Goal: Task Accomplishment & Management: Use online tool/utility

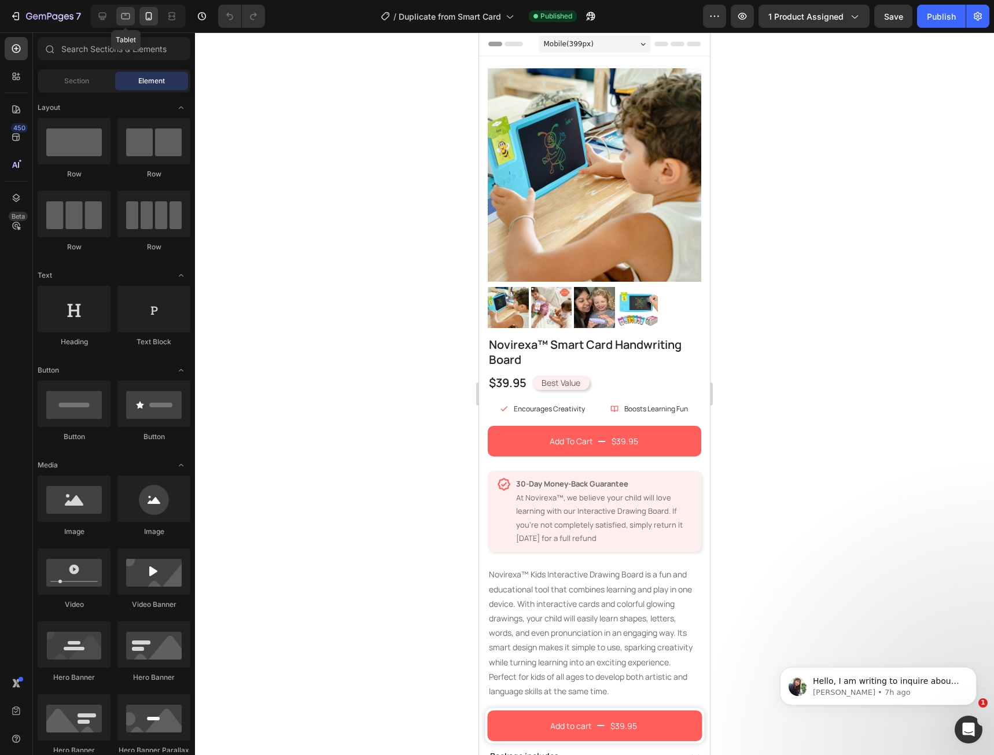
click at [127, 19] on icon at bounding box center [126, 16] width 9 height 6
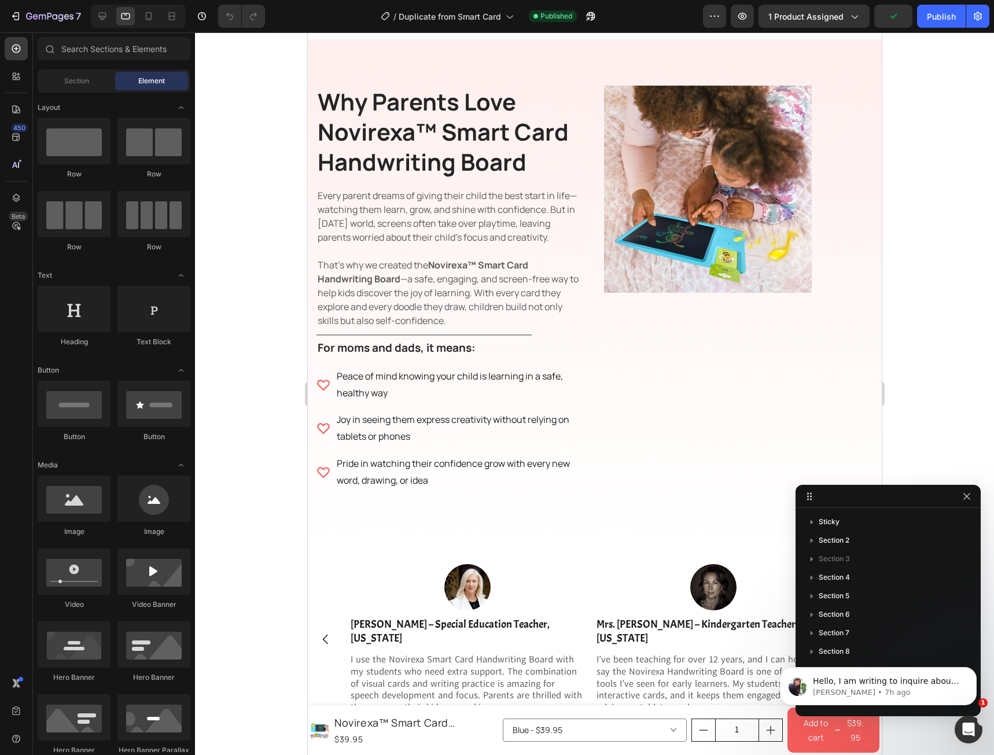
scroll to position [1967, 0]
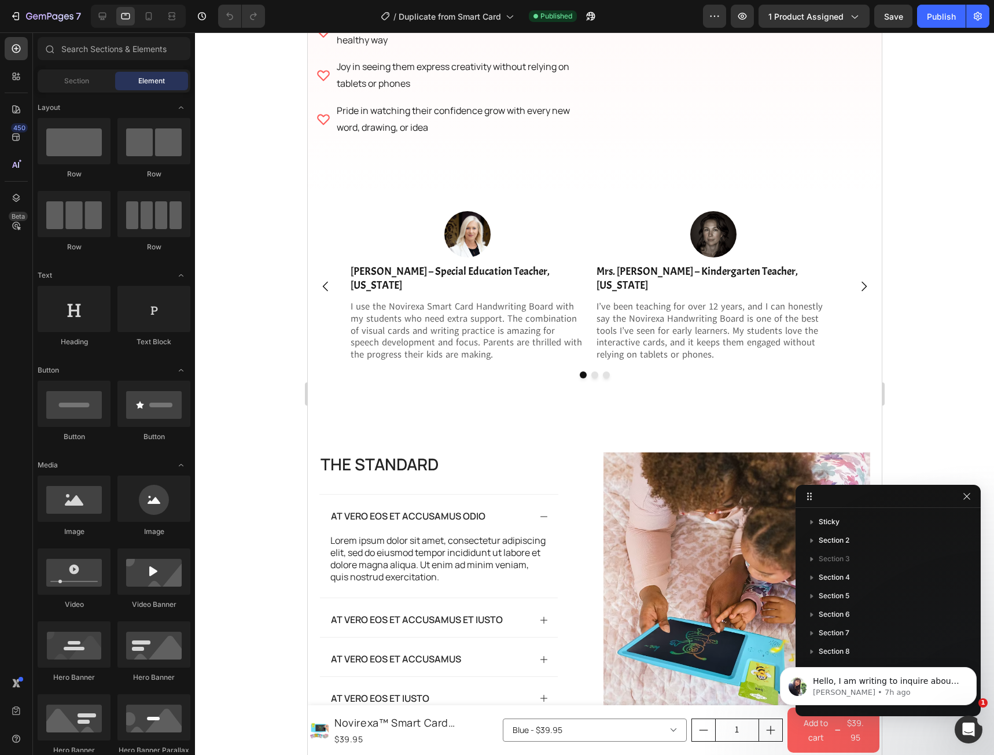
click at [963, 496] on icon "button" at bounding box center [966, 496] width 9 height 9
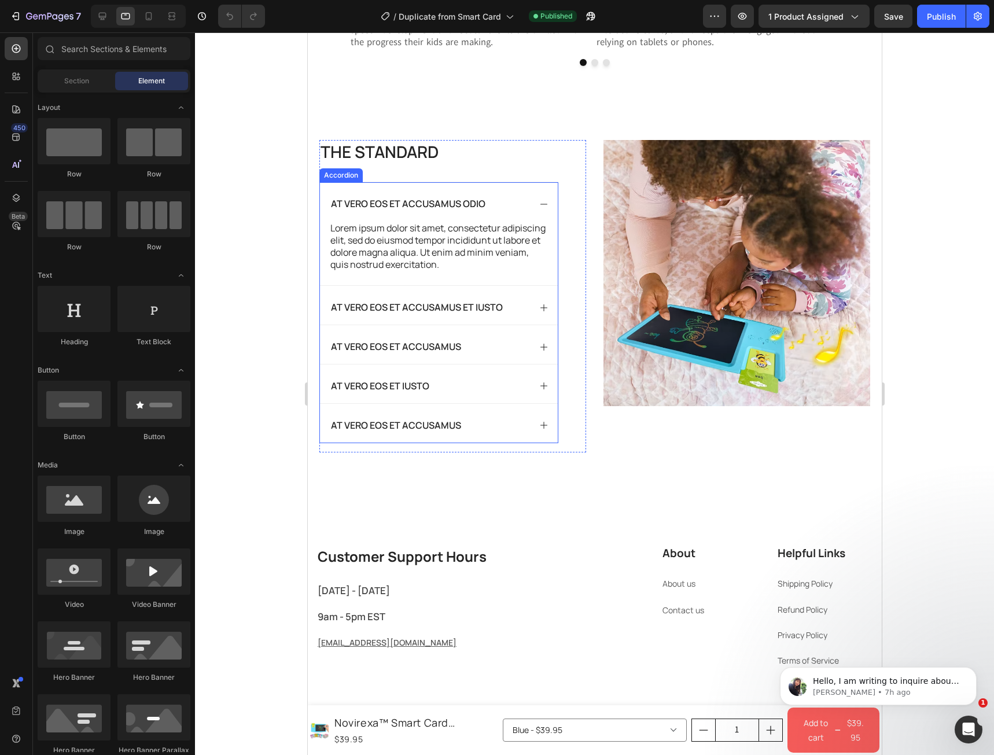
scroll to position [2420, 0]
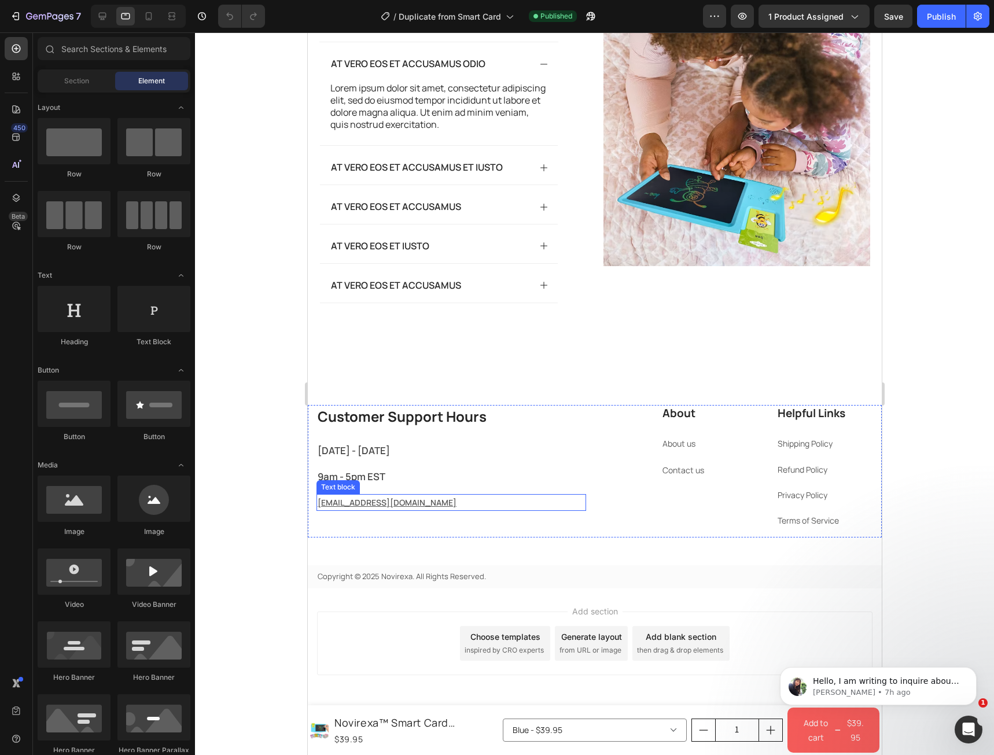
click at [364, 507] on u "[EMAIL_ADDRESS][DOMAIN_NAME]" at bounding box center [386, 502] width 139 height 11
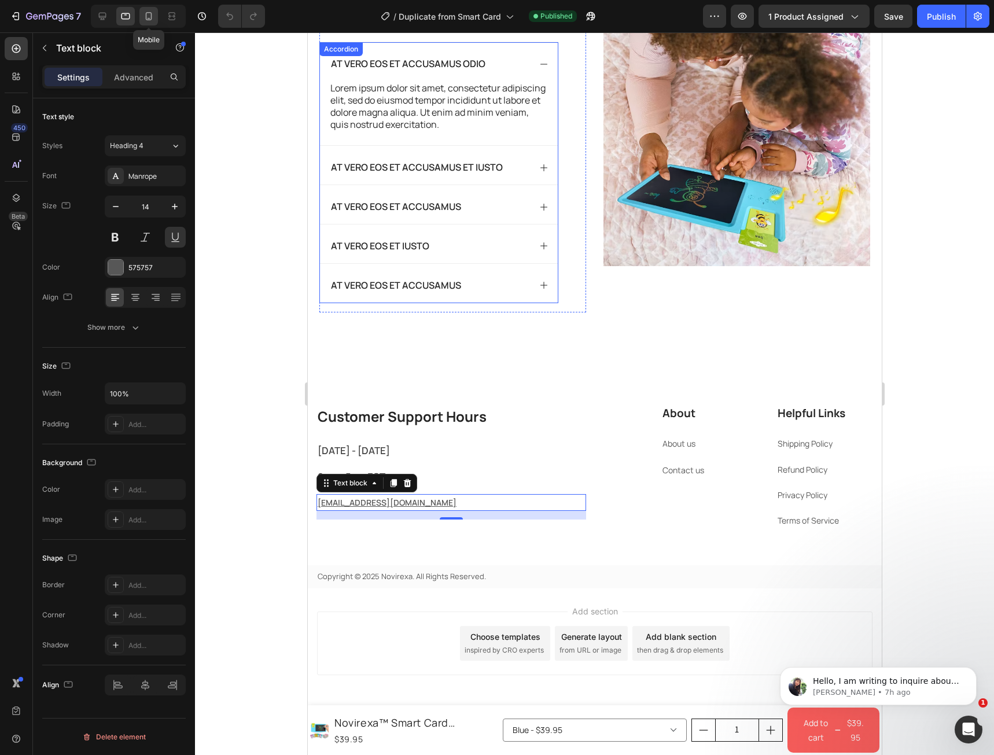
click at [150, 19] on icon at bounding box center [149, 16] width 12 height 12
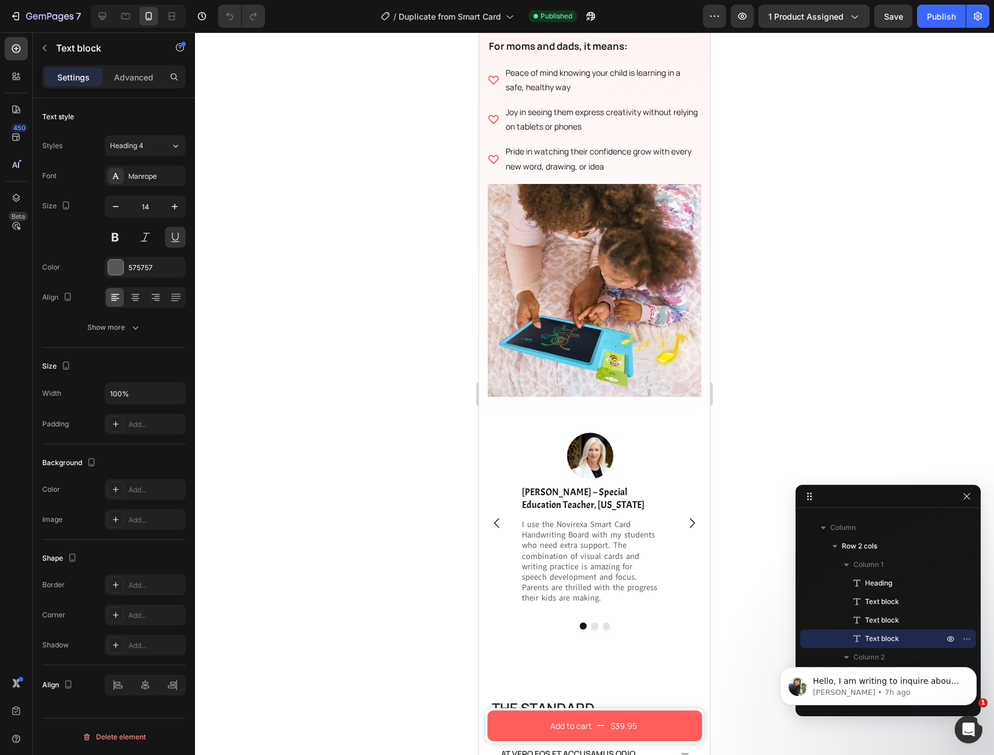
scroll to position [1713, 0]
click at [101, 17] on icon at bounding box center [103, 17] width 8 height 8
type input "16"
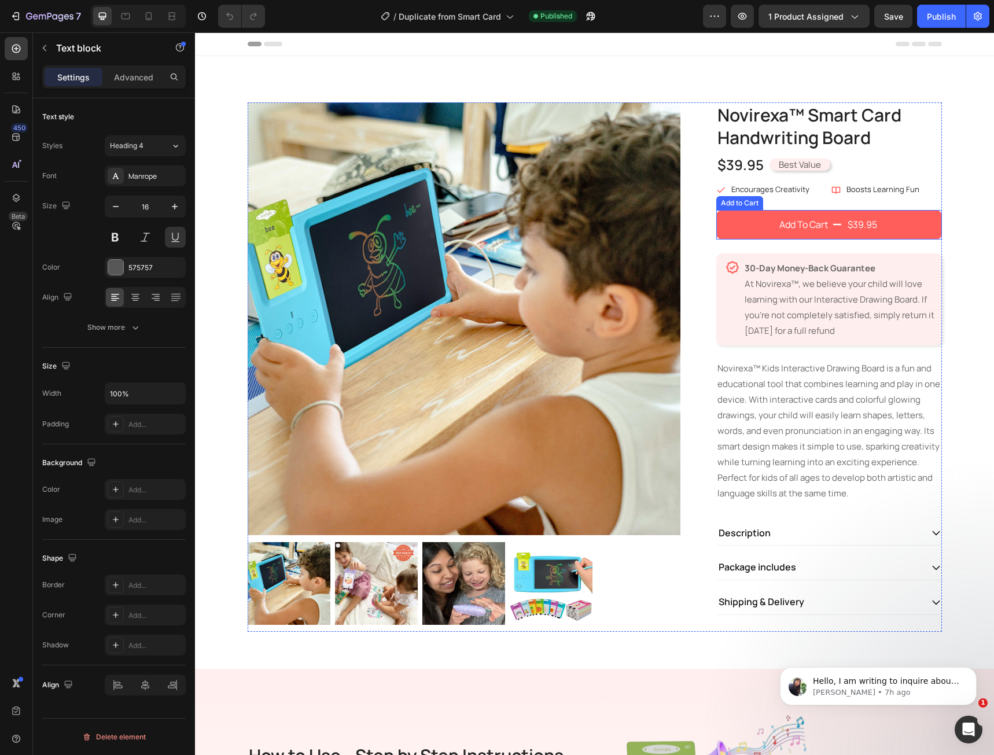
click at [736, 233] on button "Add To Cart $39.95" at bounding box center [829, 224] width 226 height 29
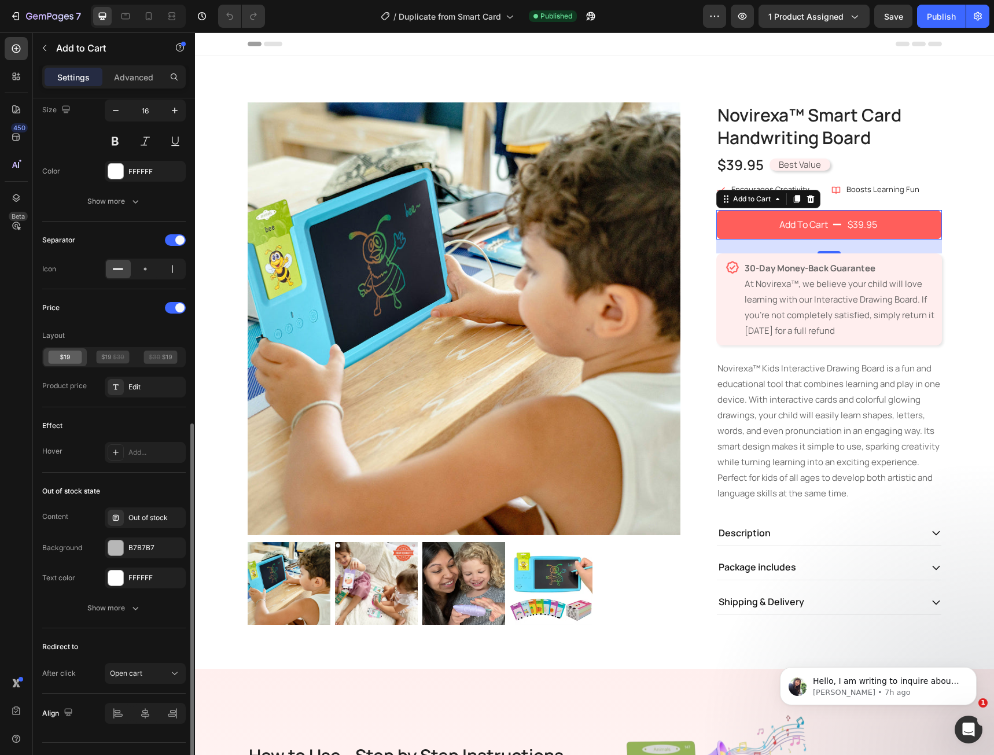
scroll to position [661, 0]
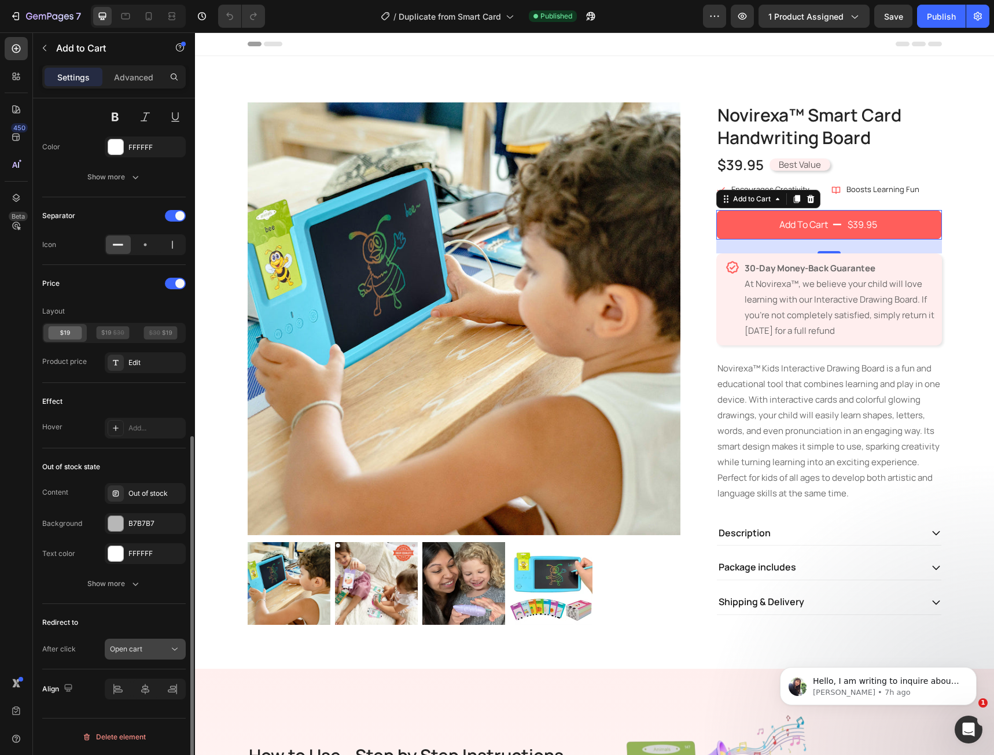
click at [140, 651] on span "Open cart" at bounding box center [126, 649] width 32 height 9
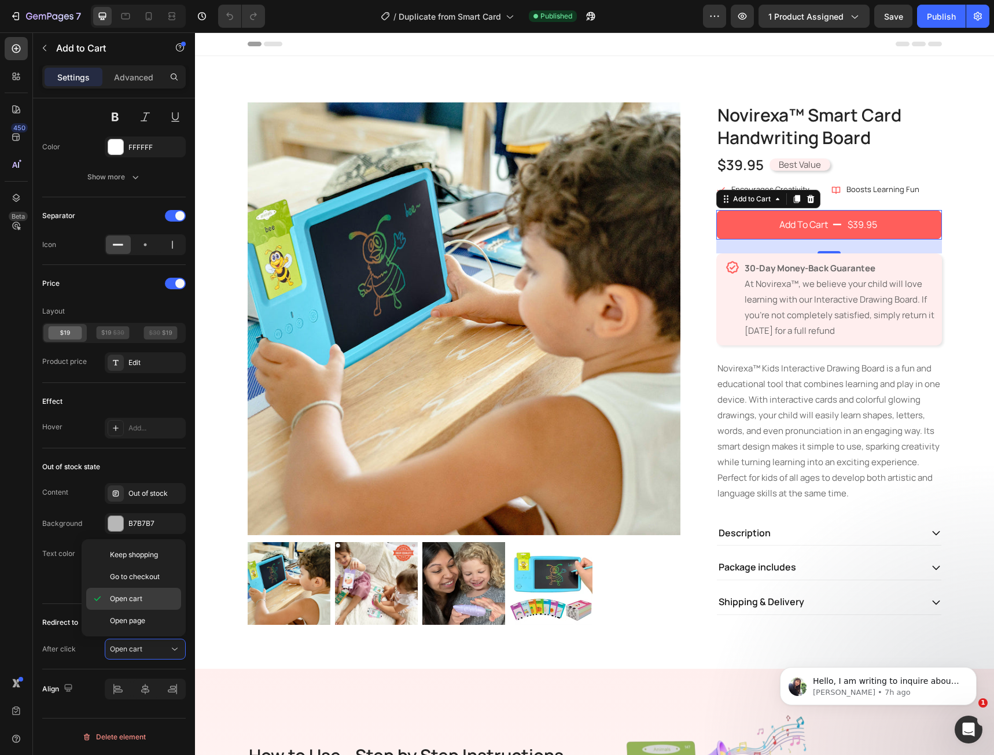
click at [145, 610] on div "Open cart" at bounding box center [133, 621] width 95 height 22
click at [915, 18] on div "Preview 1 product assigned Save Publish" at bounding box center [846, 16] width 286 height 23
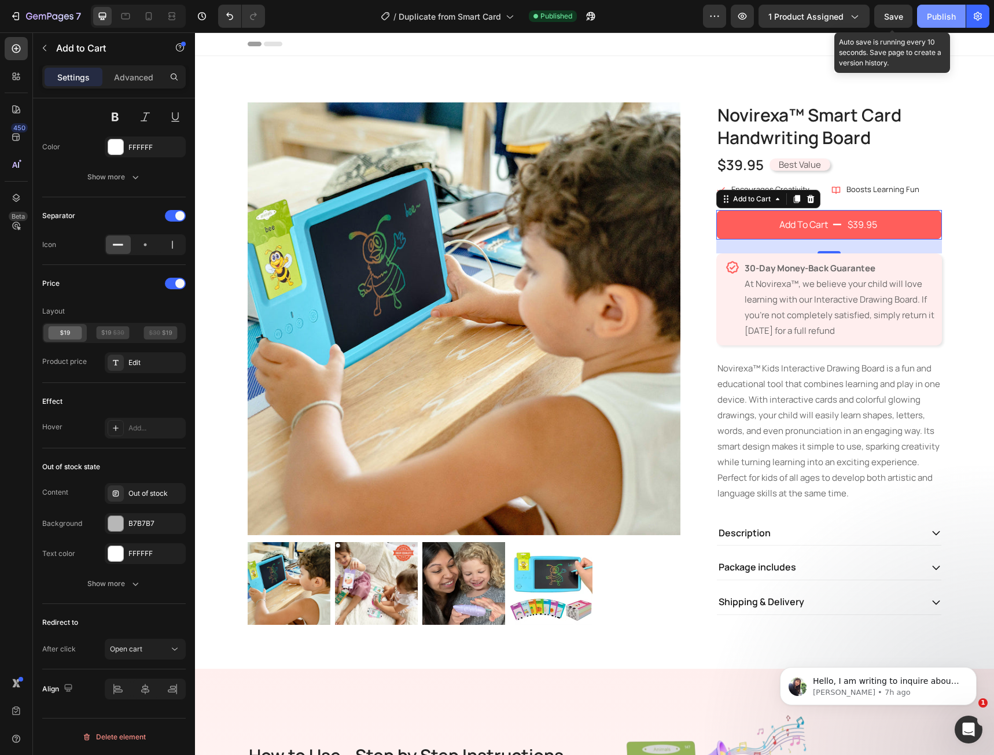
drag, startPoint x: 911, startPoint y: 17, endPoint x: 922, endPoint y: 16, distance: 11.6
click at [914, 16] on div "Preview 1 product assigned Save Auto save is running every 10 seconds. Save pag…" at bounding box center [846, 16] width 286 height 23
click at [925, 16] on button "Publish" at bounding box center [941, 16] width 49 height 23
